Goal: Task Accomplishment & Management: Complete application form

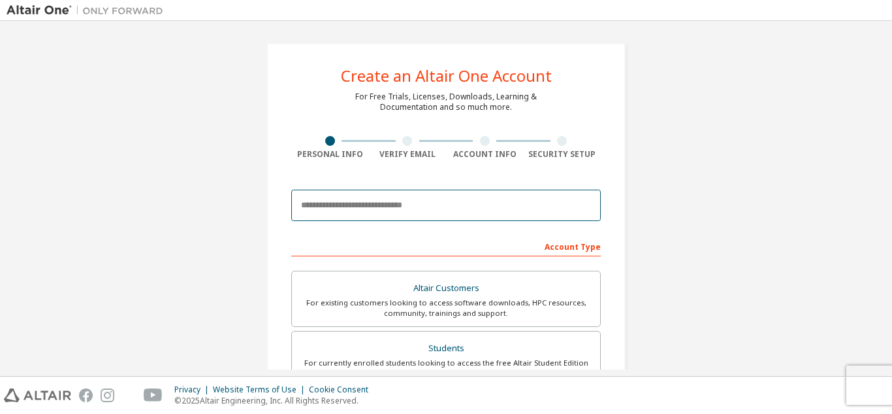
click at [399, 205] on input "email" at bounding box center [446, 204] width 310 height 31
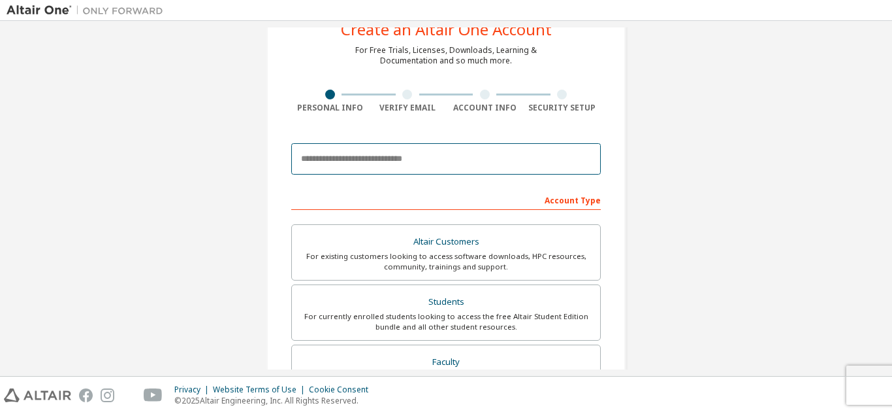
scroll to position [24, 0]
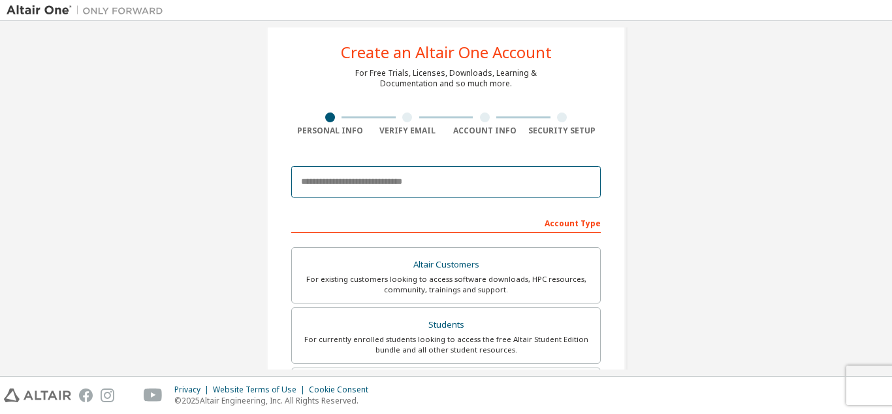
click at [428, 181] on input "email" at bounding box center [446, 181] width 310 height 31
type input "**********"
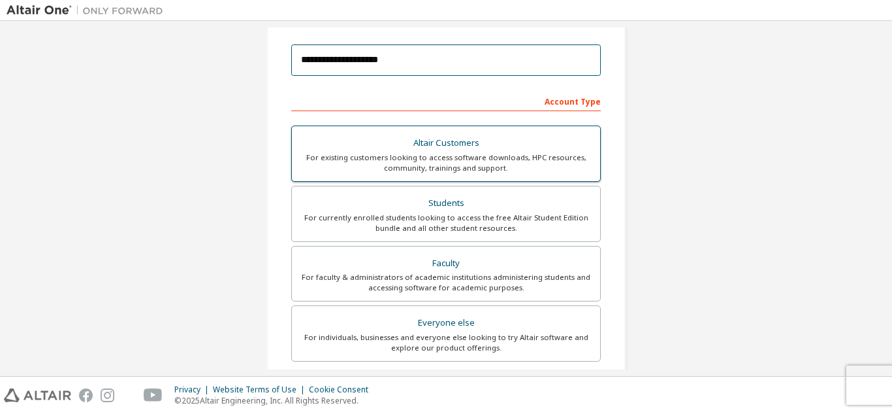
scroll to position [154, 0]
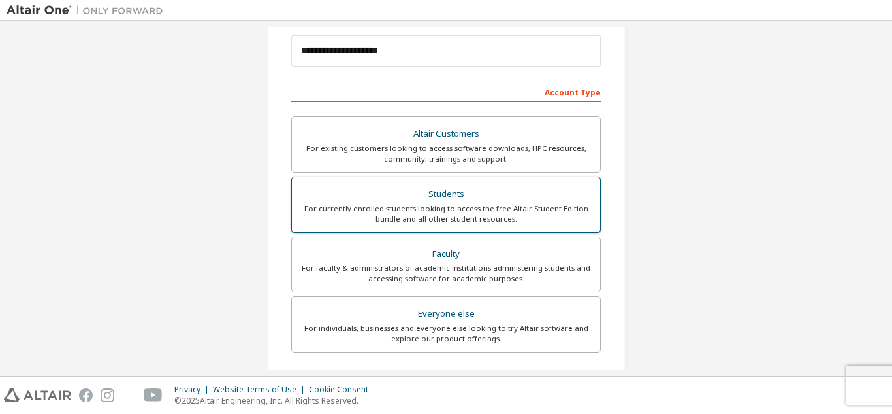
click at [485, 190] on div "Students" at bounding box center [446, 194] width 293 height 18
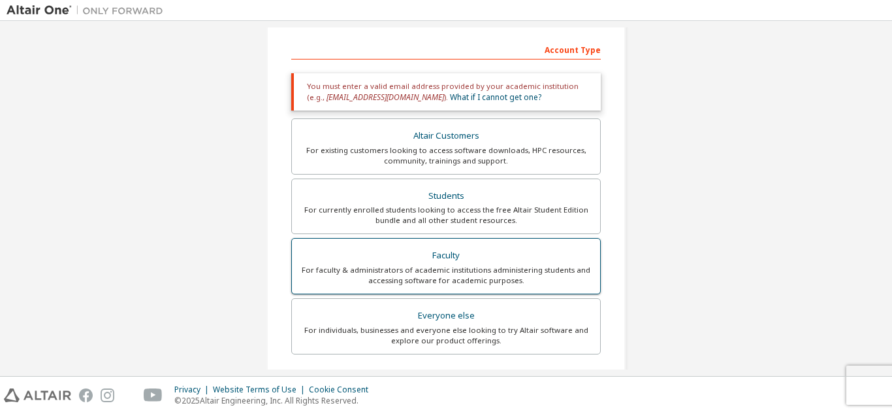
scroll to position [220, 0]
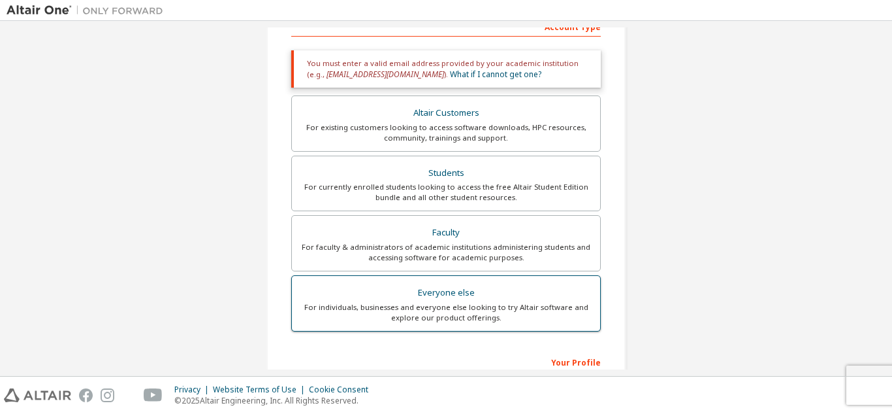
click at [455, 301] on div "Everyone else" at bounding box center [446, 293] width 293 height 18
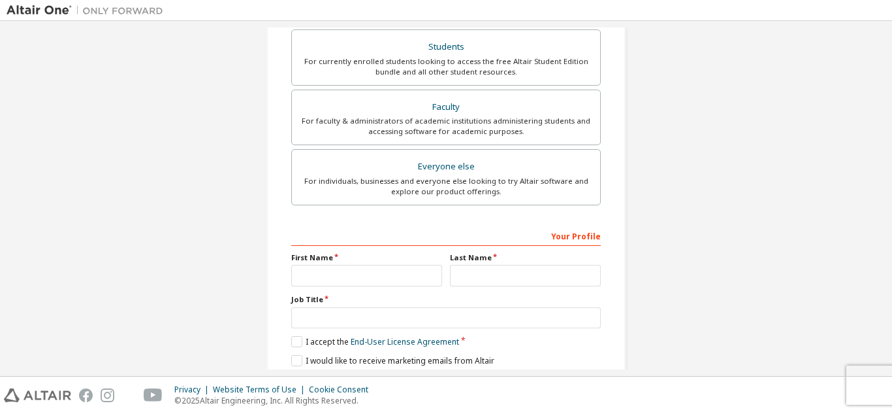
scroll to position [350, 0]
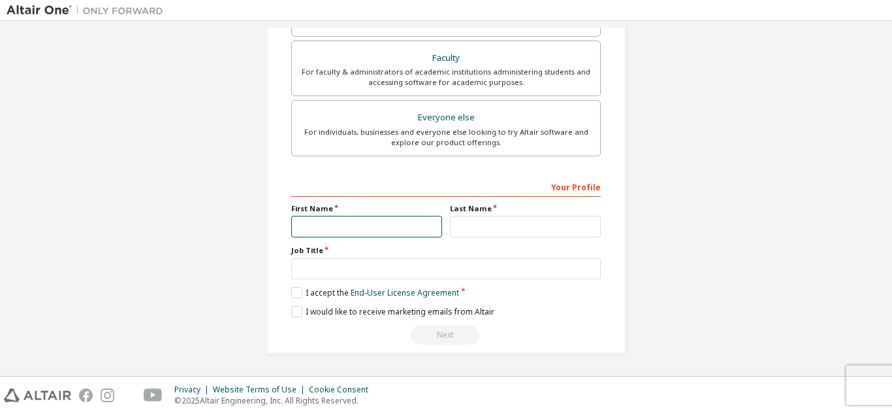
click at [355, 231] on input "text" at bounding box center [366, 227] width 151 height 22
type input "****"
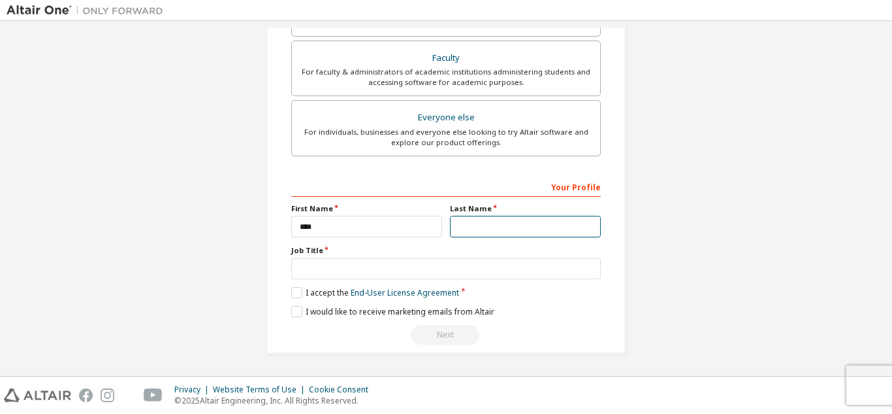
click at [461, 225] on input "text" at bounding box center [525, 227] width 151 height 22
type input "*******"
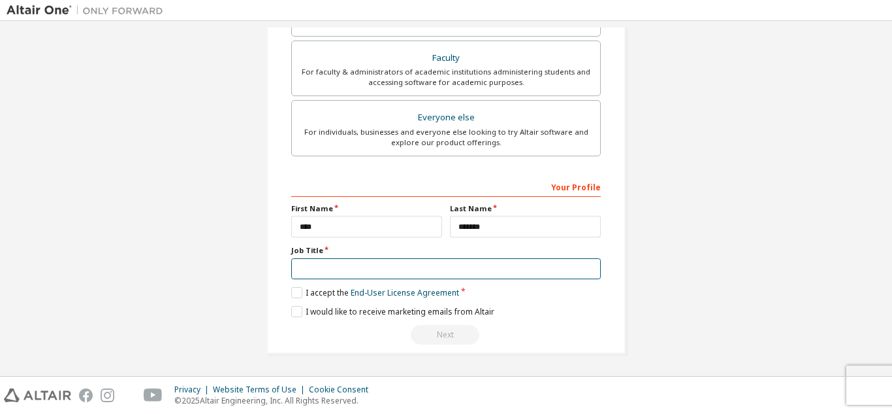
click at [356, 270] on input "text" at bounding box center [446, 269] width 310 height 22
type input "*******"
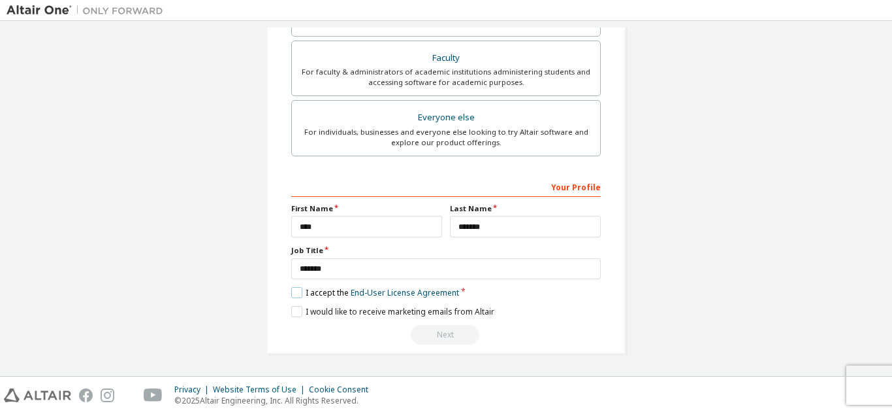
click at [297, 293] on label "I accept the End-User License Agreement" at bounding box center [375, 292] width 168 height 11
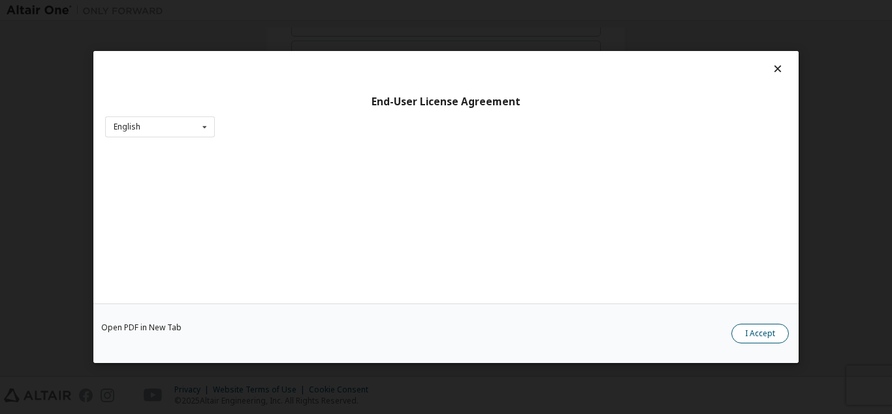
click at [772, 331] on button "I Accept" at bounding box center [760, 333] width 57 height 20
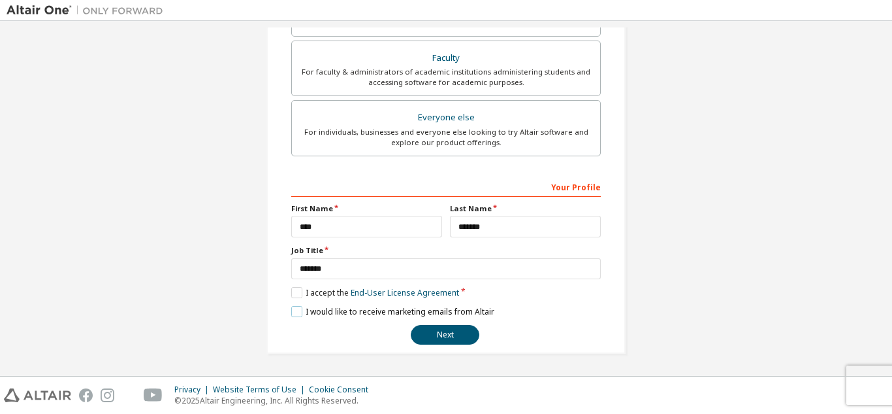
click at [291, 312] on label "I would like to receive marketing emails from Altair" at bounding box center [392, 311] width 203 height 11
click at [293, 310] on label "I would like to receive marketing emails from Altair" at bounding box center [392, 311] width 203 height 11
click at [296, 297] on label "I accept the End-User License Agreement" at bounding box center [375, 292] width 168 height 11
click at [295, 295] on label "I accept the End-User License Agreement" at bounding box center [375, 292] width 168 height 11
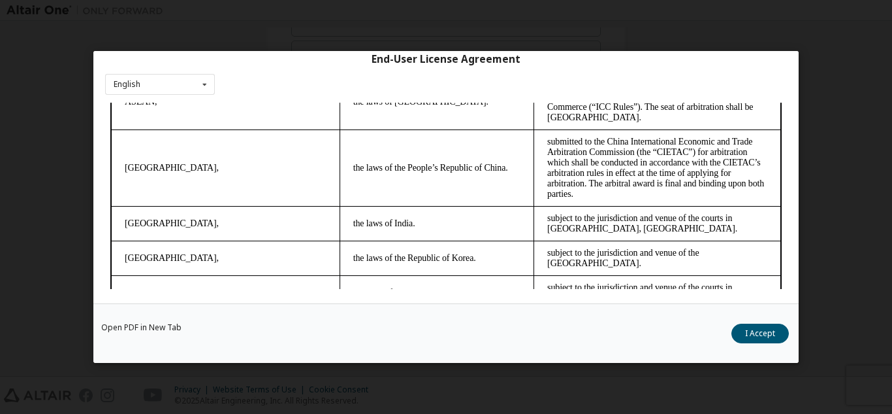
scroll to position [43, 0]
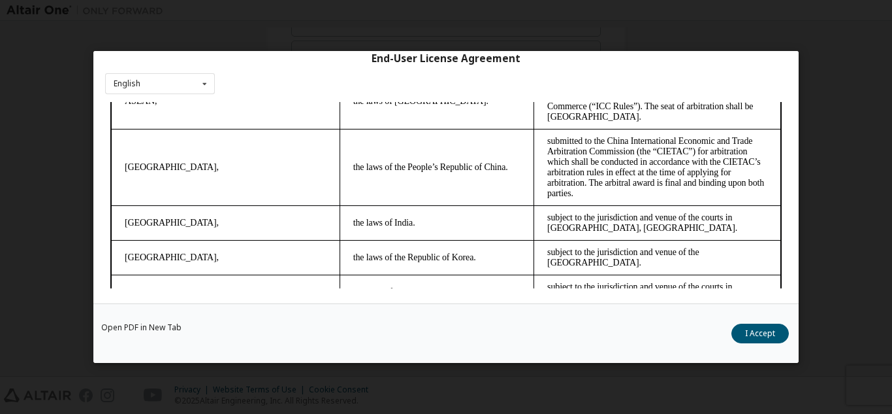
drag, startPoint x: 769, startPoint y: 338, endPoint x: 766, endPoint y: 331, distance: 7.3
click at [766, 331] on button "I Accept" at bounding box center [760, 333] width 57 height 20
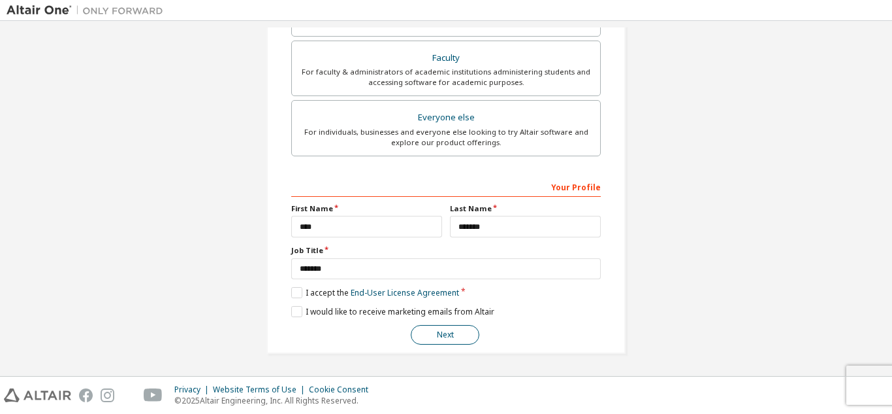
click at [442, 335] on button "Next" at bounding box center [445, 335] width 69 height 20
click at [468, 335] on button "Next" at bounding box center [445, 335] width 69 height 20
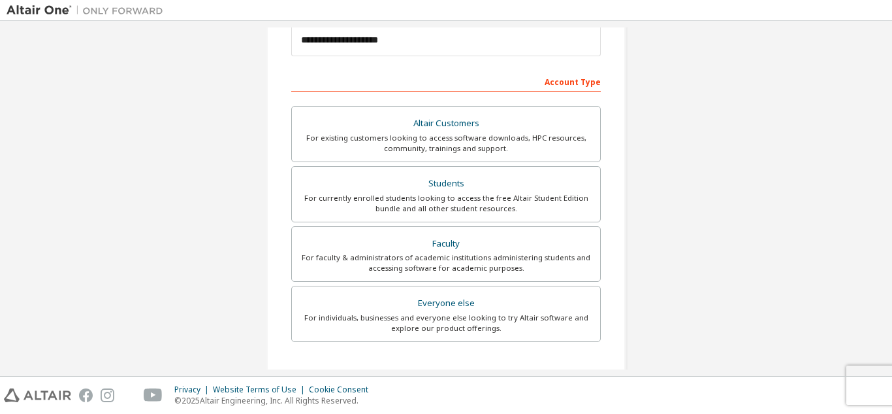
scroll to position [350, 0]
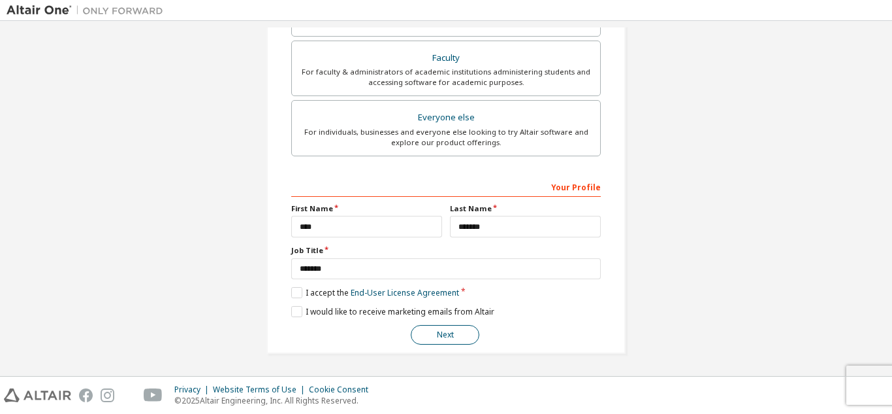
click at [444, 326] on button "Next" at bounding box center [445, 335] width 69 height 20
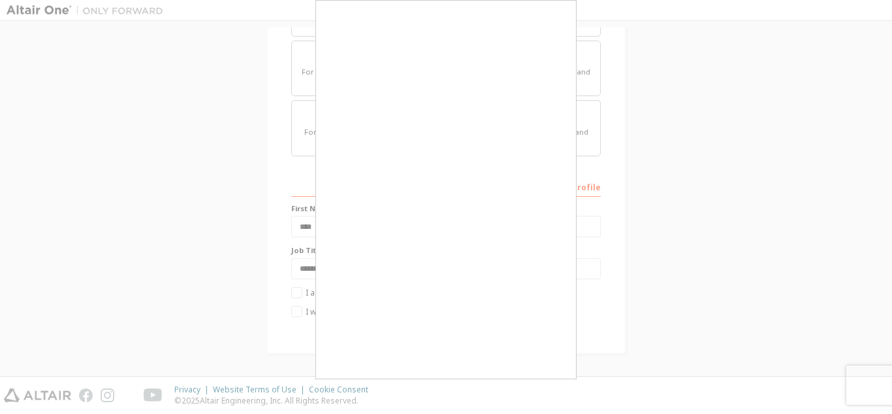
drag, startPoint x: 693, startPoint y: 126, endPoint x: 687, endPoint y: 133, distance: 9.7
click at [693, 131] on div at bounding box center [446, 207] width 892 height 414
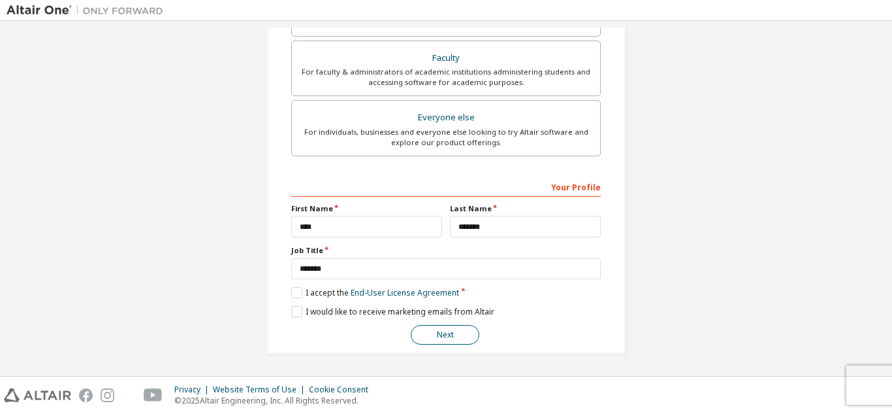
click at [451, 335] on button "Next" at bounding box center [445, 335] width 69 height 20
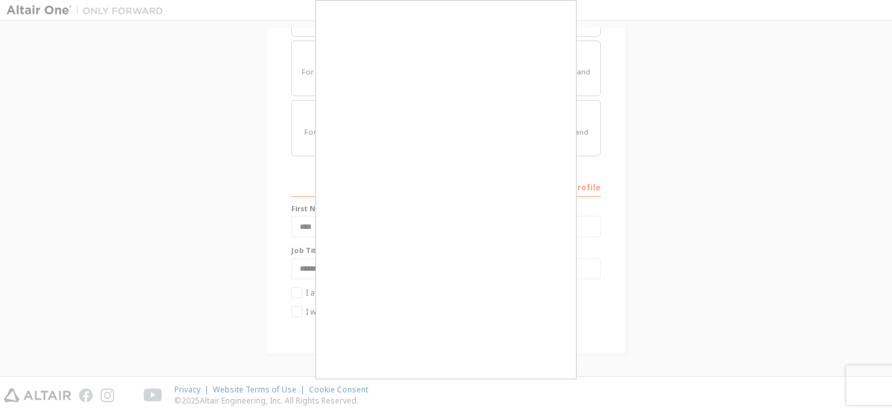
click at [367, 60] on div "Faculty" at bounding box center [446, 58] width 293 height 18
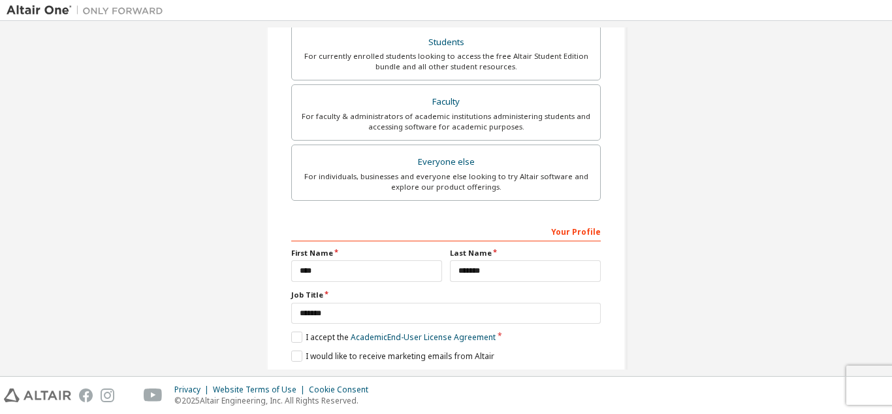
scroll to position [395, 0]
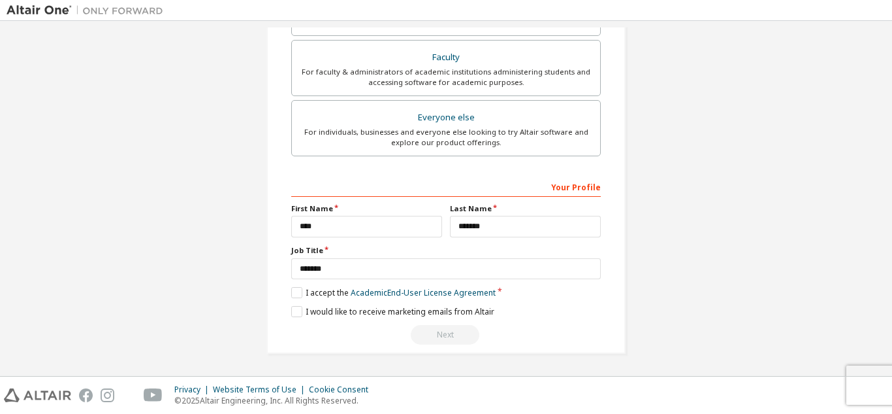
click at [152, 173] on div "**********" at bounding box center [446, 1] width 879 height 736
click at [293, 293] on label "I accept the Academic End-User License Agreement" at bounding box center [393, 292] width 204 height 11
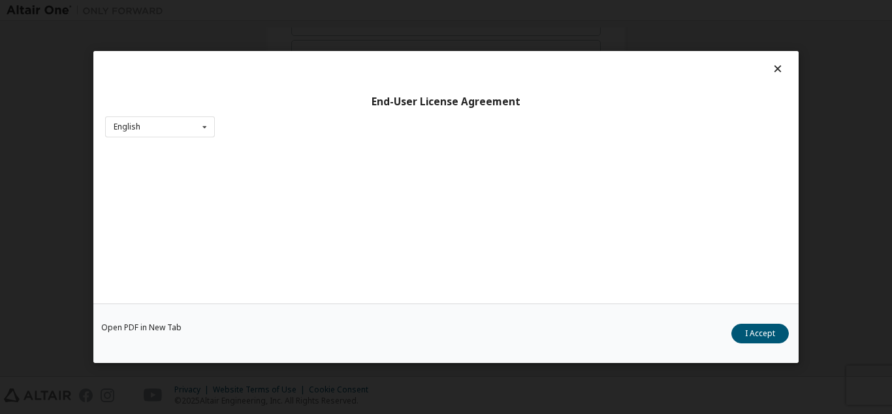
click at [763, 63] on div at bounding box center [446, 72] width 682 height 18
click at [772, 70] on icon at bounding box center [779, 69] width 14 height 12
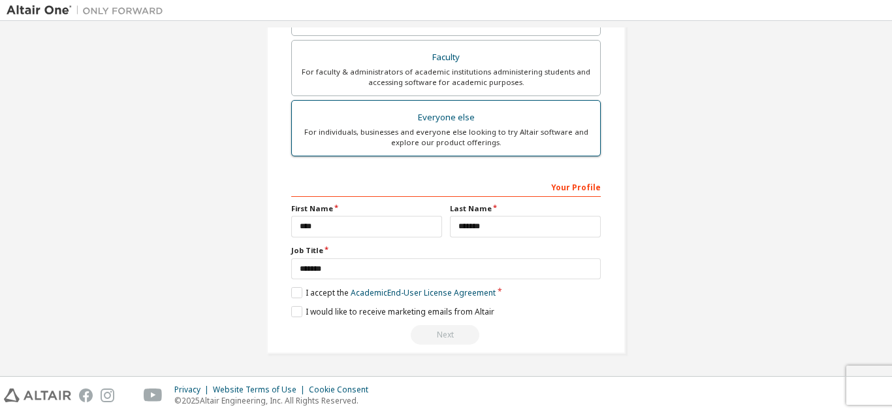
click at [417, 135] on div "For individuals, businesses and everyone else looking to try Altair software an…" at bounding box center [446, 137] width 293 height 21
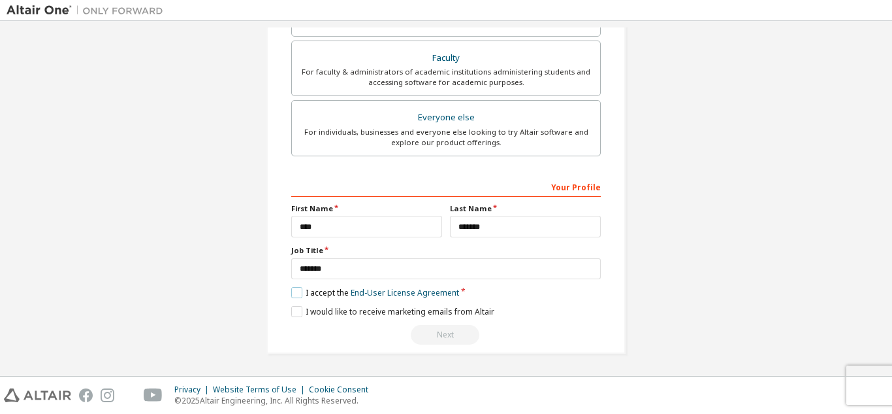
click at [300, 294] on label "I accept the End-User License Agreement" at bounding box center [375, 292] width 168 height 11
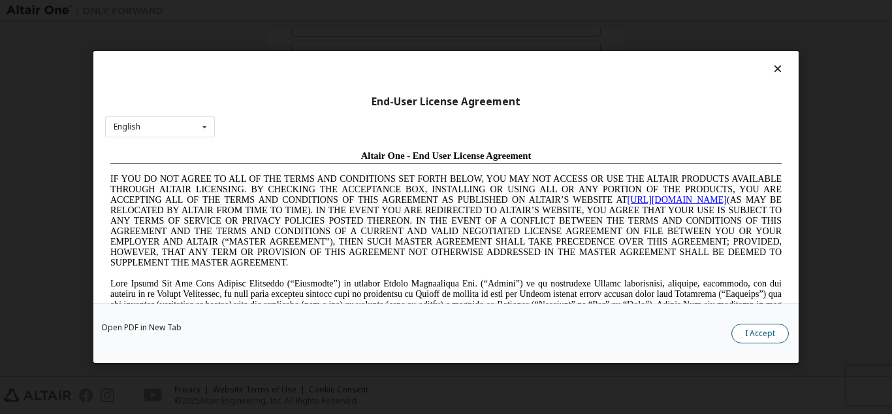
scroll to position [0, 0]
click at [755, 334] on button "I Accept" at bounding box center [760, 333] width 57 height 20
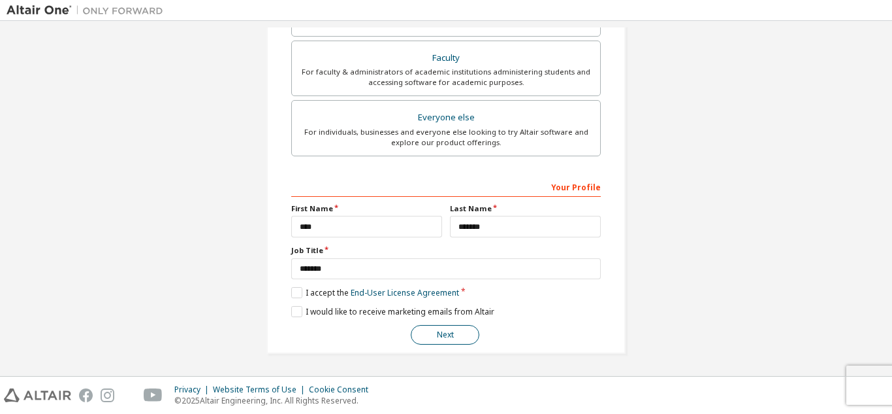
click at [448, 333] on button "Next" at bounding box center [445, 335] width 69 height 20
click at [430, 329] on button "Next" at bounding box center [445, 335] width 69 height 20
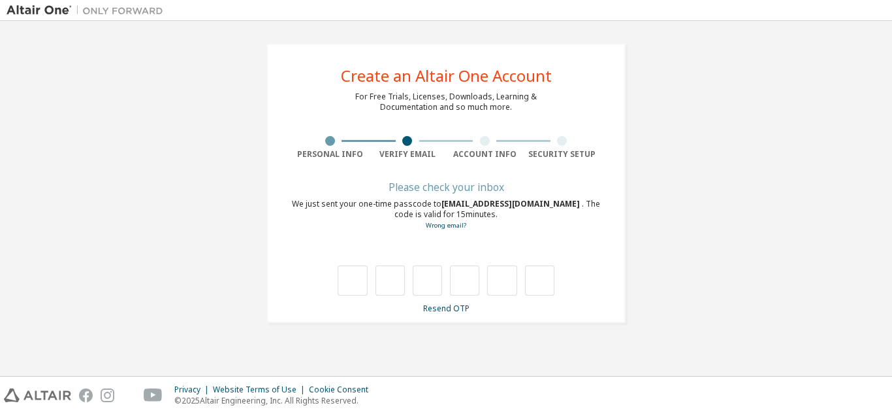
type input "*"
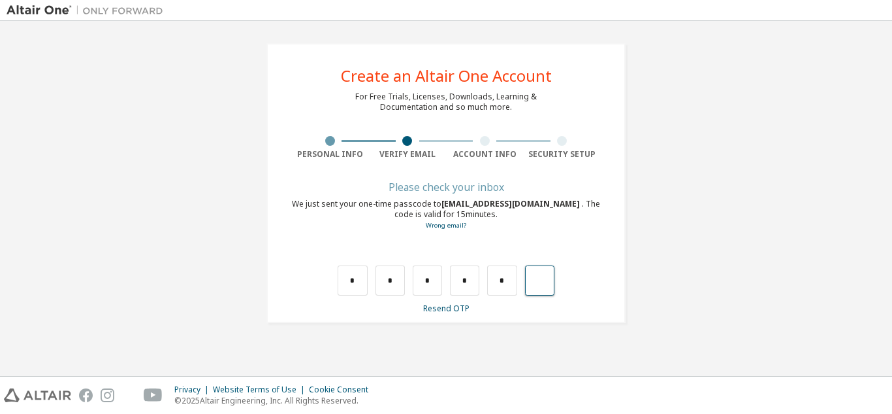
type input "*"
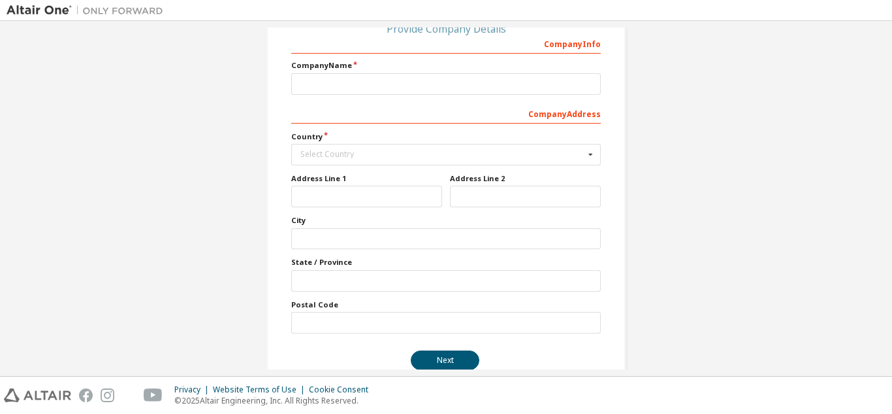
scroll to position [184, 0]
